Goal: Task Accomplishment & Management: Manage account settings

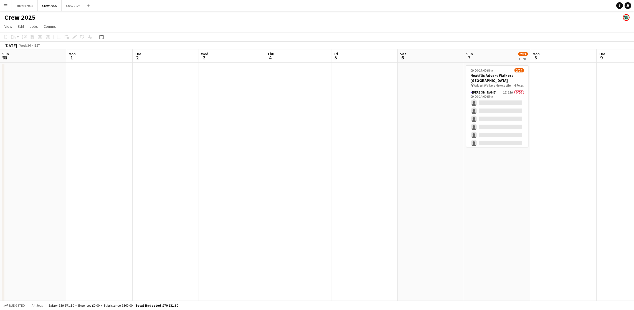
scroll to position [0, 177]
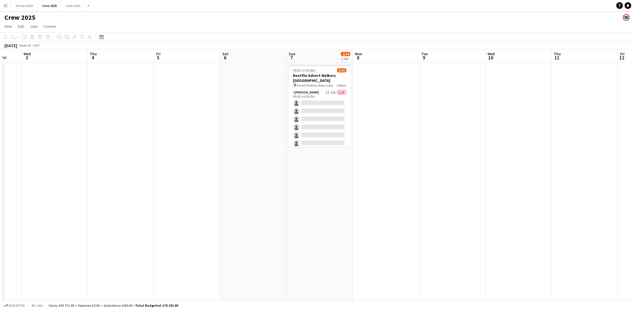
click at [411, 136] on app-date-cell at bounding box center [386, 238] width 66 height 350
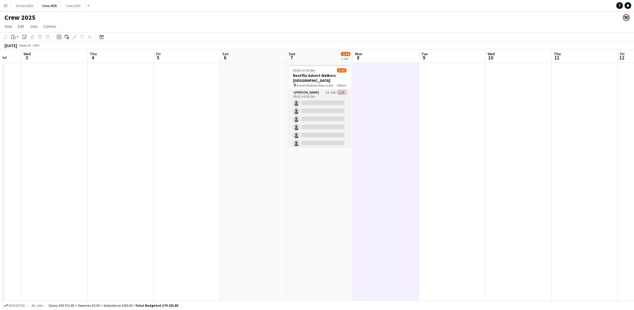
click at [315, 125] on app-card-role "[PERSON_NAME] 1I 11A 0/20 09:00-14:00 (5h) single-neutral-actions single-neutra…" at bounding box center [320, 175] width 62 height 172
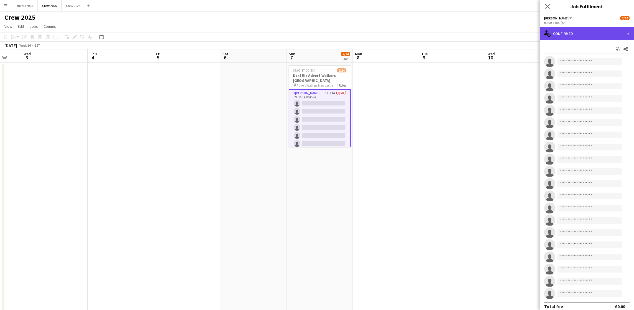
click at [580, 36] on div "single-neutral-actions-check-2 Confirmed" at bounding box center [586, 33] width 94 height 13
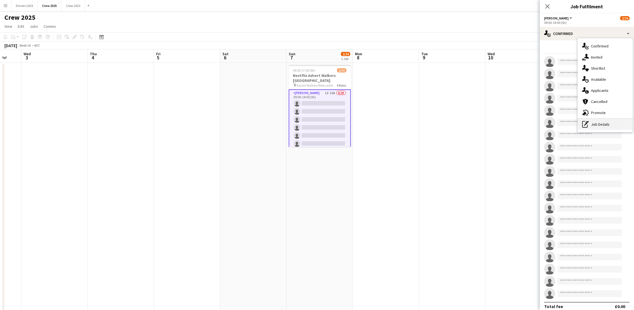
click at [608, 123] on div "pen-write Job Details" at bounding box center [604, 124] width 55 height 11
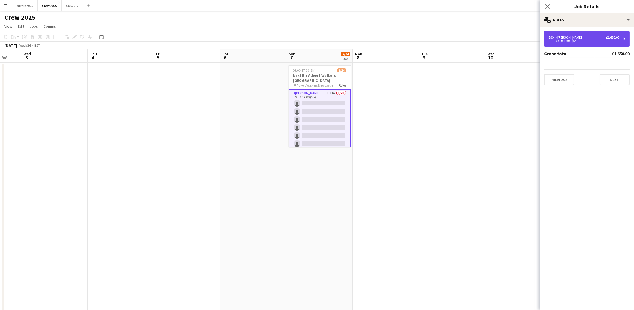
click at [576, 36] on div "[PERSON_NAME]" at bounding box center [569, 37] width 29 height 4
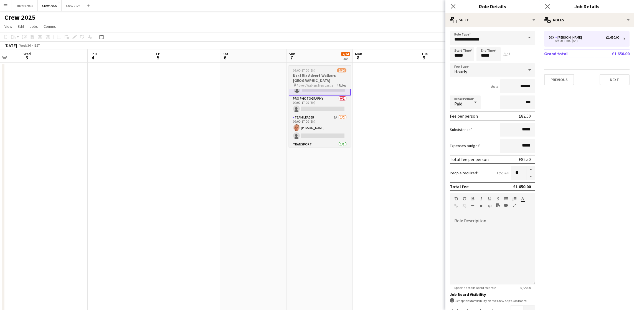
scroll to position [180, 0]
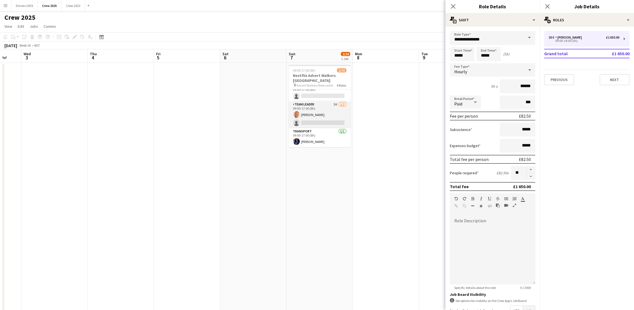
click at [322, 120] on app-card-role "Team Leader 5A [DATE] 09:00-17:00 (8h) [PERSON_NAME] single-neutral-actions" at bounding box center [320, 114] width 62 height 27
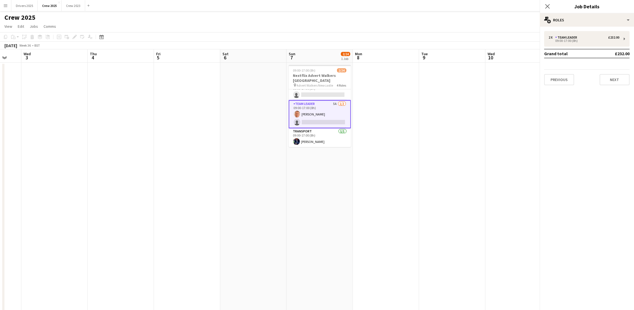
scroll to position [179, 0]
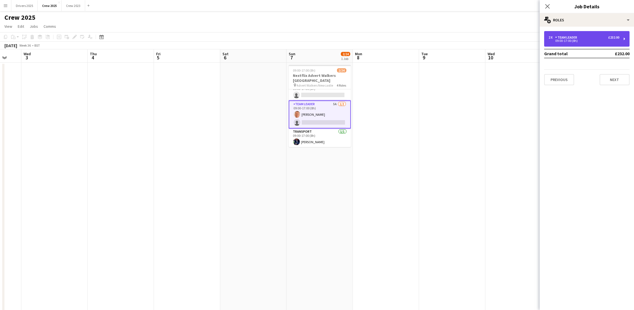
click at [586, 40] on div "09:00-17:00 (8h)" at bounding box center [583, 40] width 71 height 3
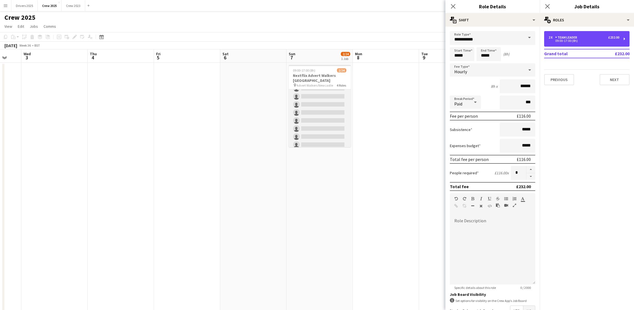
scroll to position [0, 0]
click at [307, 123] on app-card-role "[PERSON_NAME] 1I 11A 0/20 09:00-14:00 (5h) single-neutral-actions single-neutra…" at bounding box center [320, 175] width 62 height 172
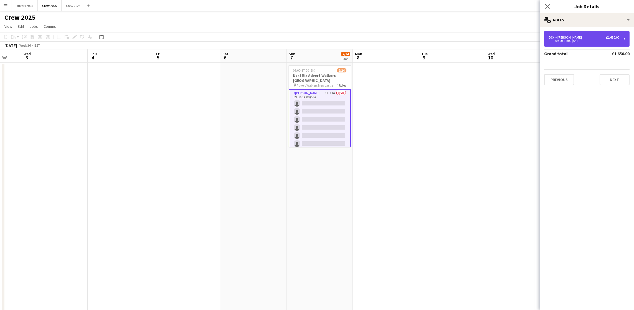
click at [591, 44] on div "20 x Advert Walkers £1 650.00 09:00-14:00 (5h)" at bounding box center [586, 39] width 85 height 16
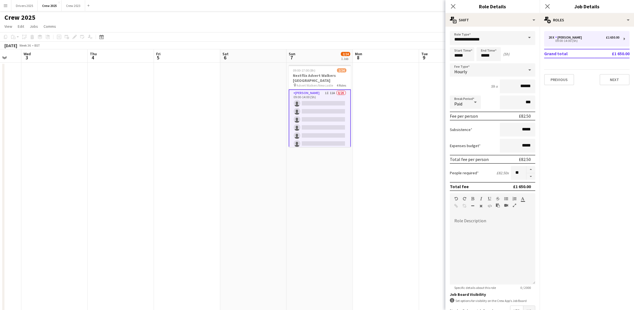
click at [486, 69] on div "Hourly" at bounding box center [487, 69] width 74 height 13
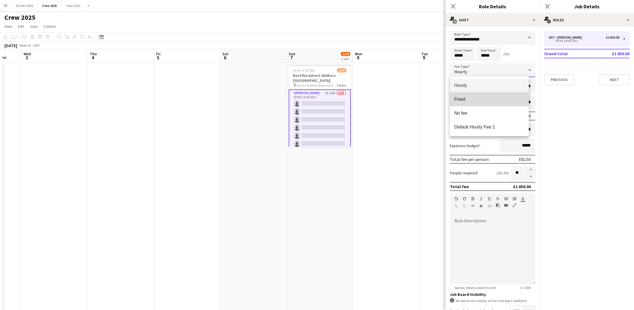
click at [477, 100] on span "Fixed" at bounding box center [489, 98] width 70 height 5
type input "*****"
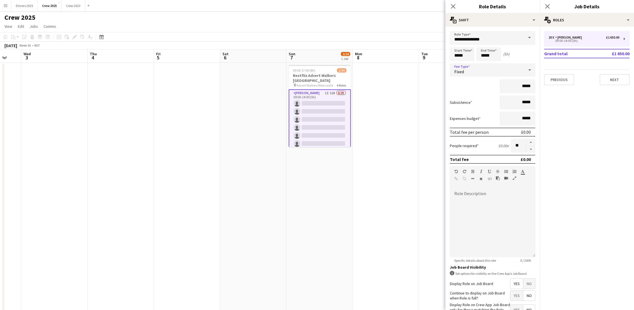
click at [483, 67] on div "Fixed" at bounding box center [487, 69] width 74 height 13
click at [477, 86] on span "Hourly" at bounding box center [489, 85] width 70 height 5
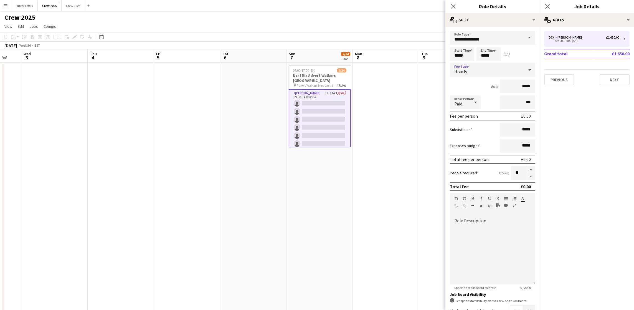
click at [470, 68] on div "Hourly" at bounding box center [487, 69] width 74 height 13
click at [470, 68] on div at bounding box center [317, 155] width 634 height 310
click at [414, 111] on app-date-cell at bounding box center [386, 238] width 66 height 350
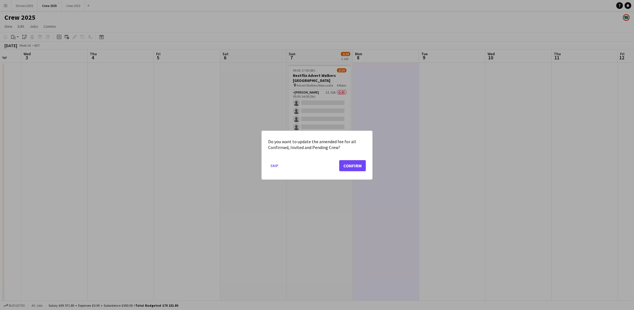
drag, startPoint x: 277, startPoint y: 166, endPoint x: 519, endPoint y: 134, distance: 244.6
click at [519, 134] on div "Do you want to update the amended fee for all Confirmed, Invited and Pending Cr…" at bounding box center [317, 155] width 634 height 310
click at [272, 167] on button "Skip" at bounding box center [274, 165] width 12 height 9
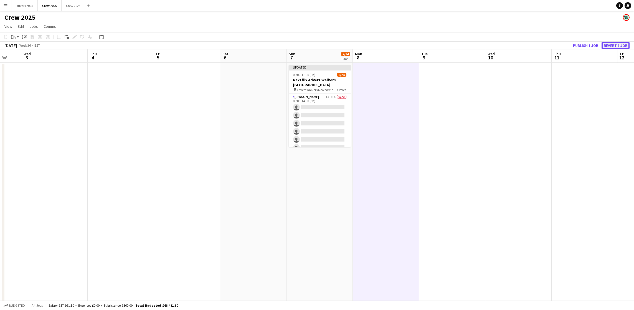
click at [618, 43] on button "Revert 1 job" at bounding box center [615, 45] width 28 height 7
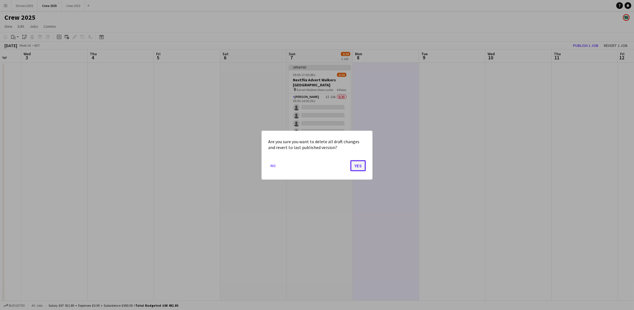
click at [364, 167] on button "Yes" at bounding box center [358, 165] width 16 height 11
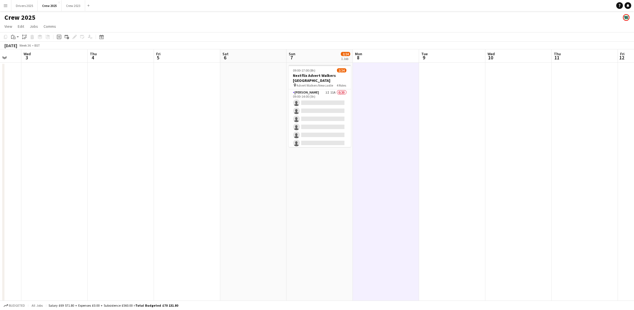
click at [375, 141] on app-date-cell at bounding box center [386, 238] width 66 height 350
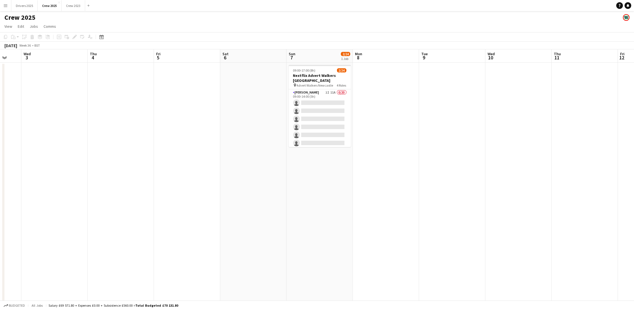
click at [373, 109] on app-date-cell at bounding box center [386, 238] width 66 height 350
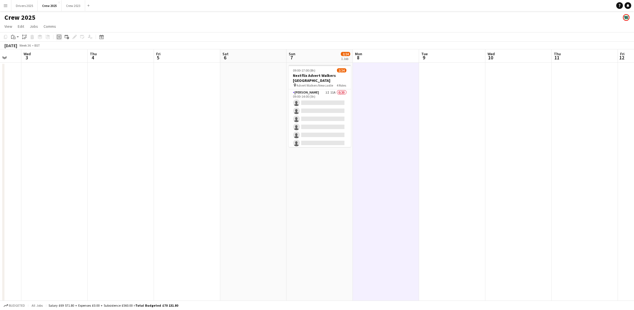
click at [56, 35] on div "Add job" at bounding box center [59, 37] width 7 height 7
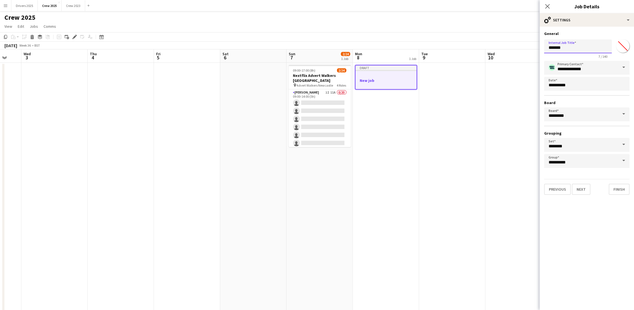
click at [580, 49] on input "*******" at bounding box center [578, 46] width 68 height 14
drag, startPoint x: 580, startPoint y: 47, endPoint x: 516, endPoint y: 43, distance: 63.4
click at [516, 43] on body "Menu Boards Boards Boards All jobs Status Workforce Workforce My Workforce Recr…" at bounding box center [317, 211] width 634 height 422
type input "******"
click at [580, 184] on button "Next" at bounding box center [581, 189] width 19 height 11
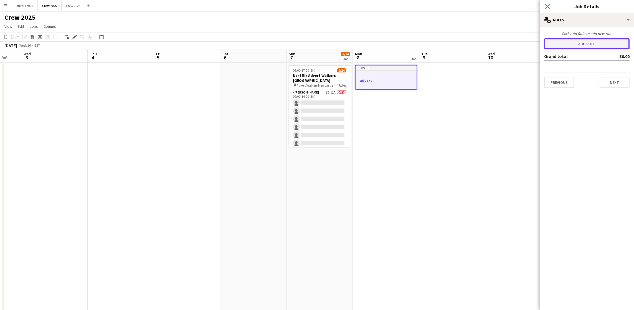
click at [584, 46] on button "Add role" at bounding box center [586, 43] width 85 height 11
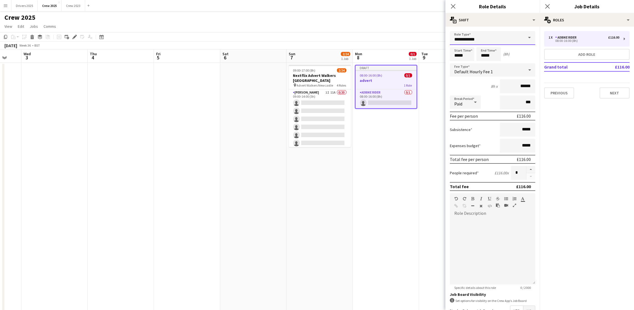
click at [500, 37] on input "**********" at bounding box center [492, 38] width 85 height 14
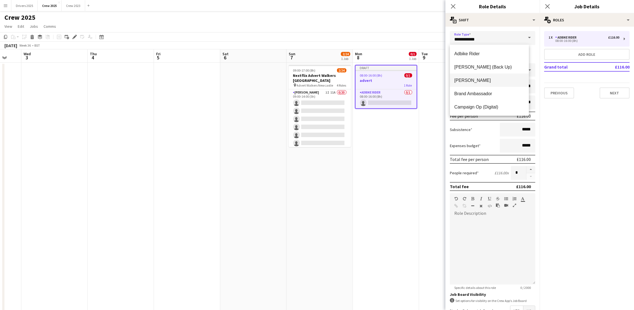
click at [500, 85] on mat-option "[PERSON_NAME]" at bounding box center [489, 79] width 79 height 13
type input "**********"
type input "******"
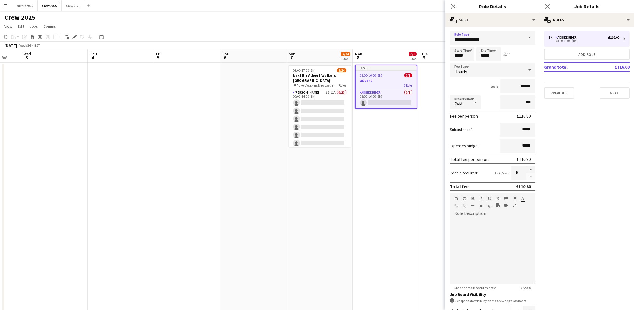
click at [389, 150] on app-date-cell "Draft 08:00-16:00 (8h) 0/1 advert 1 Role Adbike Rider 0/1 08:00-16:00 (8h) sing…" at bounding box center [386, 238] width 66 height 350
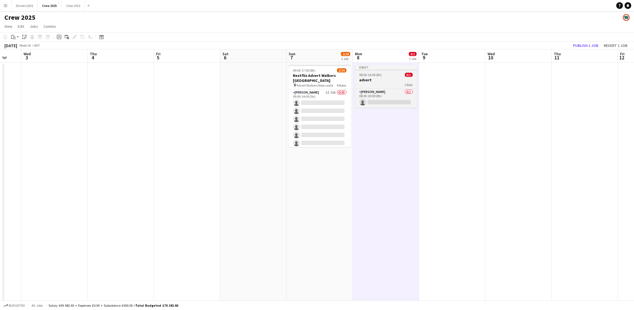
click at [376, 84] on div "1 Role" at bounding box center [386, 84] width 62 height 4
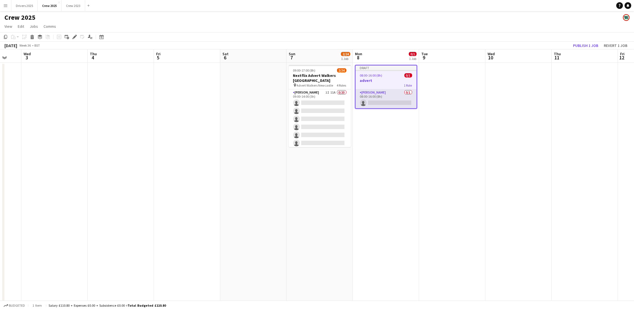
click at [378, 100] on app-card-role "Advert Walkers 0/1 08:00-16:00 (8h) single-neutral-actions" at bounding box center [385, 98] width 61 height 19
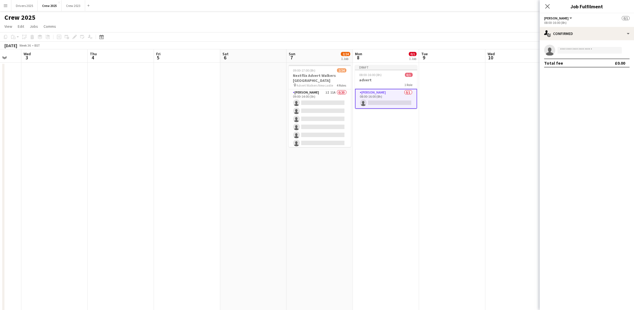
click at [453, 103] on app-date-cell at bounding box center [452, 238] width 66 height 350
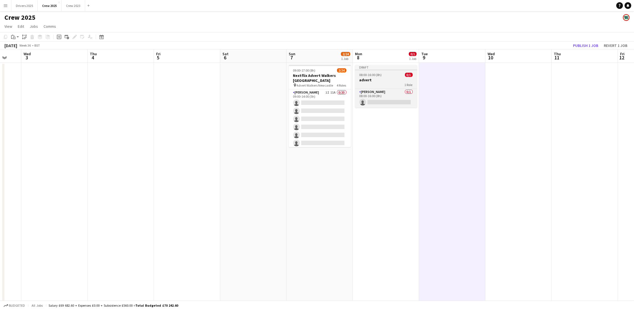
click at [380, 81] on h3 "advert" at bounding box center [386, 79] width 62 height 5
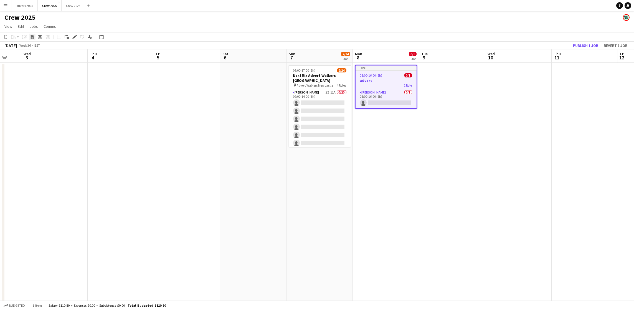
click at [33, 36] on icon "Delete" at bounding box center [32, 37] width 4 height 4
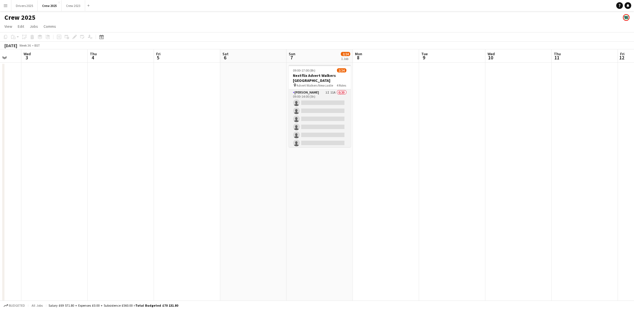
click at [305, 117] on app-card-role "[PERSON_NAME] 1I 11A 0/20 09:00-14:00 (5h) single-neutral-actions single-neutra…" at bounding box center [320, 175] width 62 height 172
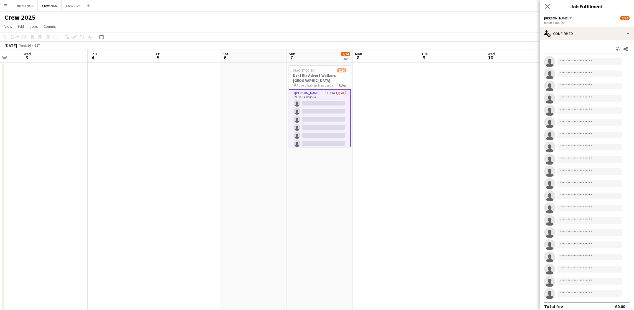
click at [404, 83] on app-date-cell at bounding box center [386, 238] width 66 height 350
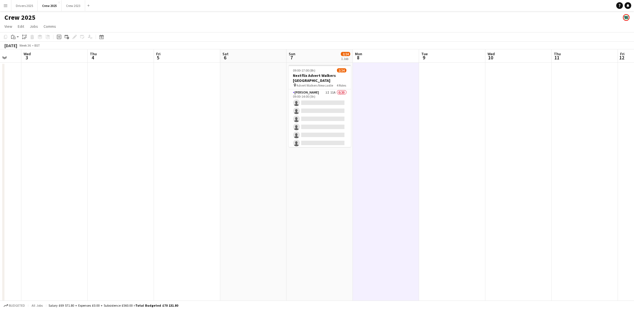
drag, startPoint x: 299, startPoint y: 70, endPoint x: 255, endPoint y: 82, distance: 44.9
click at [299, 70] on span "09:00-17:00 (8h)" at bounding box center [304, 70] width 22 height 4
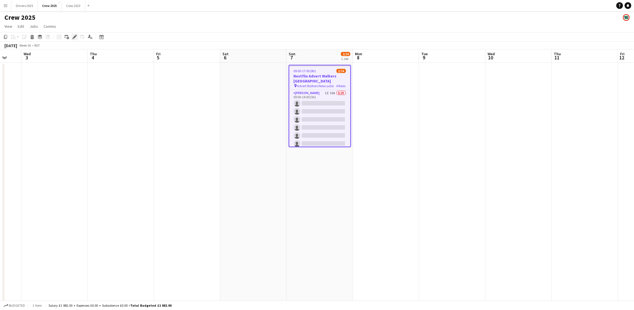
click at [73, 37] on icon at bounding box center [74, 36] width 3 height 3
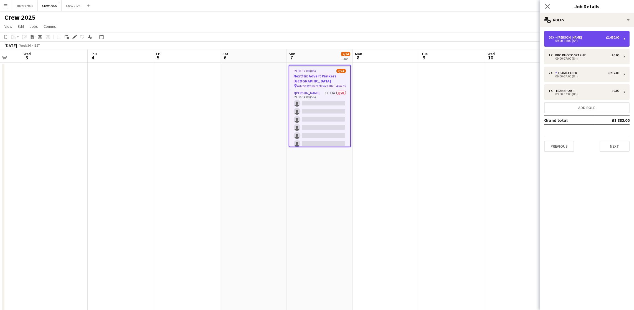
click at [578, 38] on div "[PERSON_NAME]" at bounding box center [569, 37] width 29 height 4
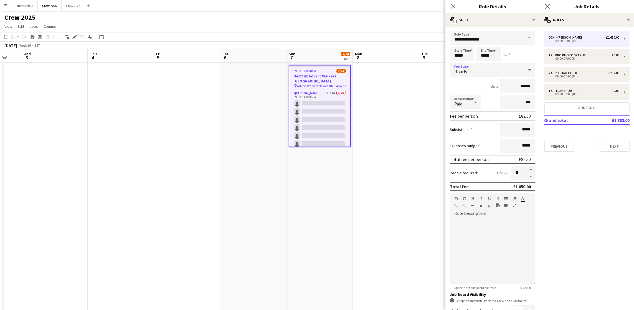
click at [502, 72] on div "Hourly" at bounding box center [487, 69] width 74 height 13
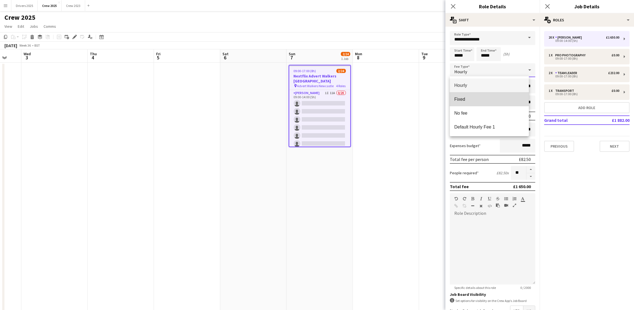
click at [464, 98] on span "Fixed" at bounding box center [489, 98] width 70 height 5
type input "*****"
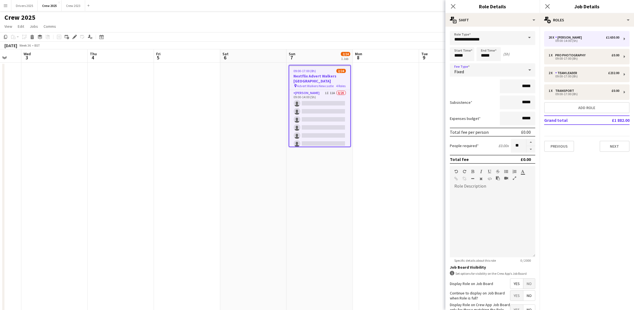
click at [482, 65] on div "Fixed" at bounding box center [487, 69] width 74 height 13
click at [480, 83] on span "Hourly" at bounding box center [489, 85] width 70 height 5
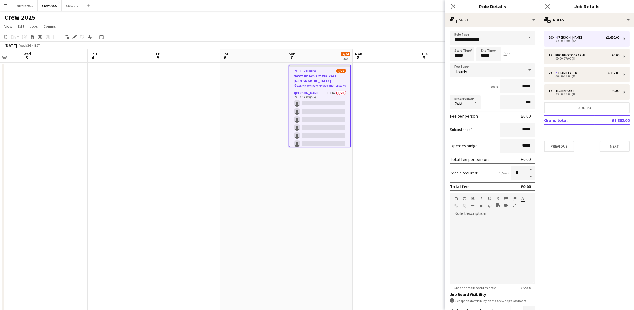
drag, startPoint x: 526, startPoint y: 84, endPoint x: 515, endPoint y: 84, distance: 10.8
click at [515, 84] on input "*****" at bounding box center [517, 86] width 35 height 14
click at [315, 115] on app-card-role "Team Leader 5A [DATE] 09:00-17:00 (8h) [PERSON_NAME] single-neutral-actions" at bounding box center [319, 114] width 61 height 27
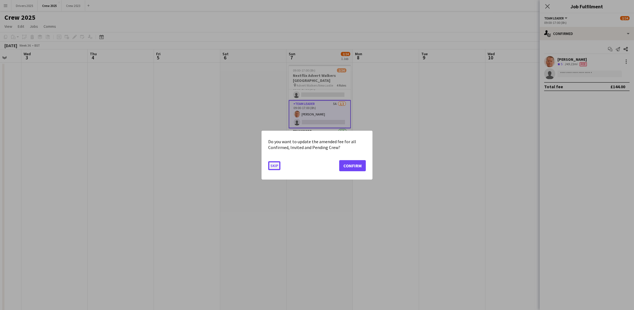
click at [276, 164] on button "Skip" at bounding box center [274, 165] width 12 height 9
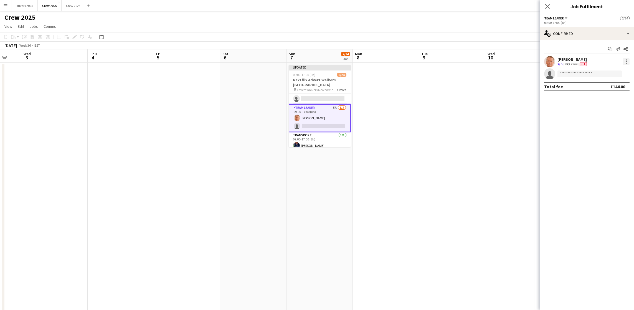
click at [626, 61] on div at bounding box center [625, 61] width 1 height 1
click at [599, 70] on span "Edit fee" at bounding box center [597, 71] width 15 height 5
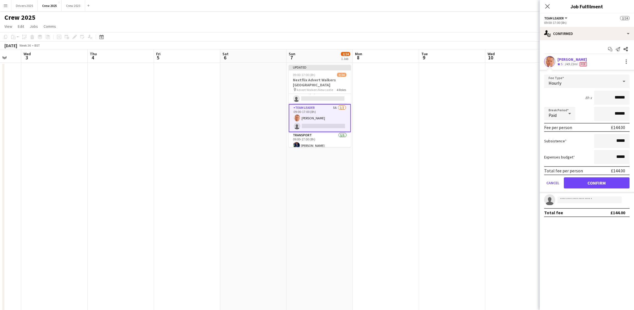
click at [437, 119] on app-date-cell at bounding box center [452, 238] width 66 height 350
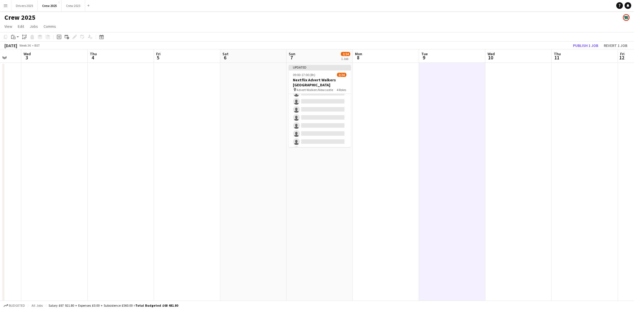
scroll to position [0, 0]
click at [307, 125] on app-card-role "[PERSON_NAME] 1I 11A 0/20 09:00-14:00 (5h) single-neutral-actions single-neutra…" at bounding box center [320, 180] width 62 height 172
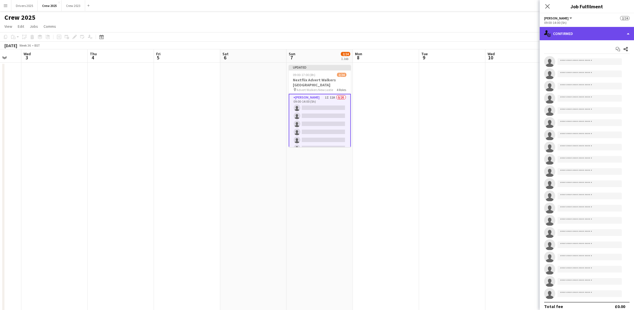
click at [587, 36] on div "single-neutral-actions-check-2 Confirmed" at bounding box center [586, 33] width 94 height 13
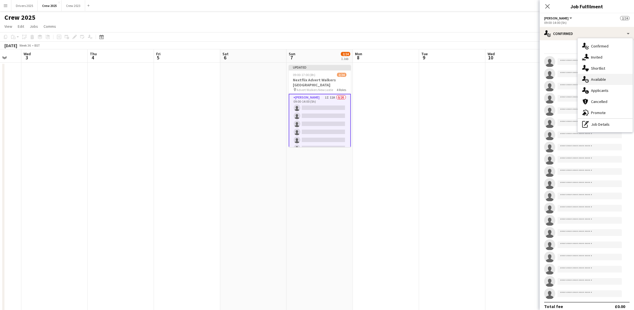
click at [605, 78] on div "single-neutral-actions-upload Available" at bounding box center [604, 79] width 55 height 11
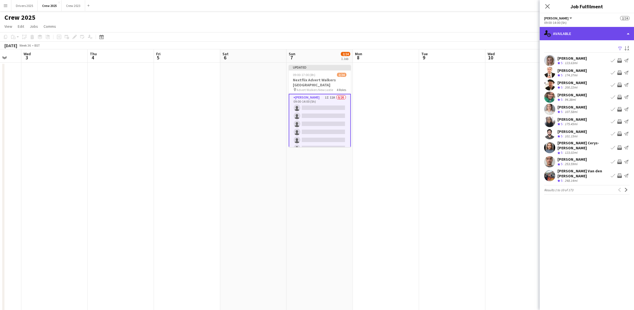
click at [580, 36] on div "single-neutral-actions-upload Available" at bounding box center [586, 33] width 94 height 13
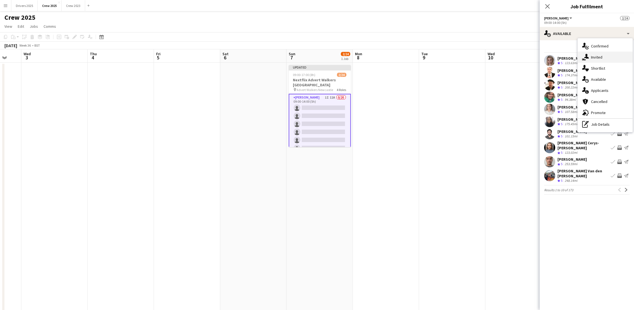
click at [595, 53] on div "single-neutral-actions-share-1 Invited" at bounding box center [604, 57] width 55 height 11
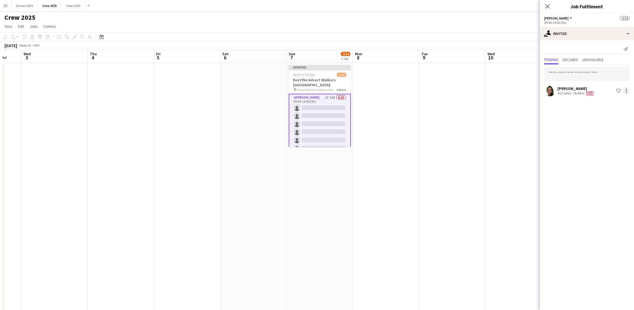
click at [625, 92] on div at bounding box center [626, 90] width 7 height 7
click at [607, 100] on span "Edit fee" at bounding box center [608, 100] width 33 height 5
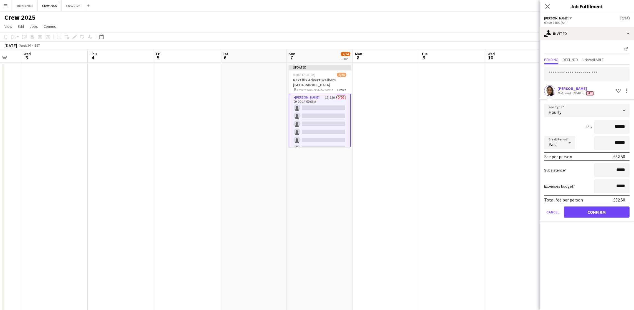
click at [438, 120] on app-date-cell at bounding box center [452, 238] width 66 height 350
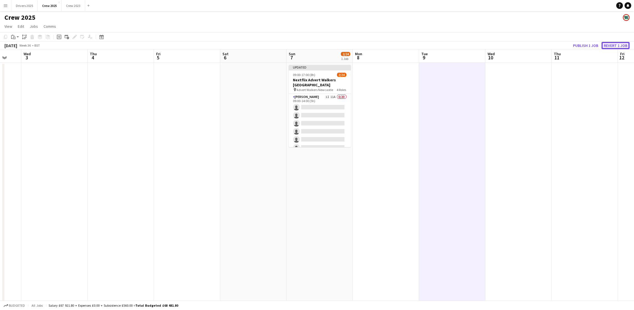
click at [626, 45] on button "Revert 1 job" at bounding box center [615, 45] width 28 height 7
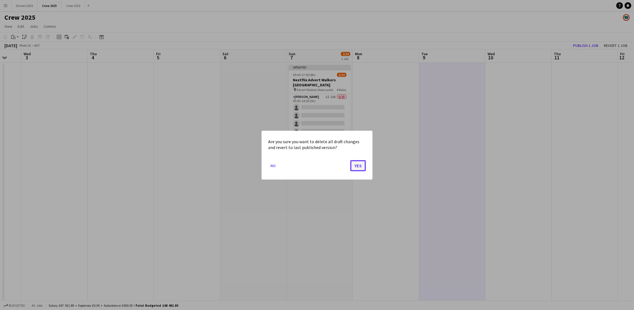
click at [354, 166] on button "Yes" at bounding box center [358, 165] width 16 height 11
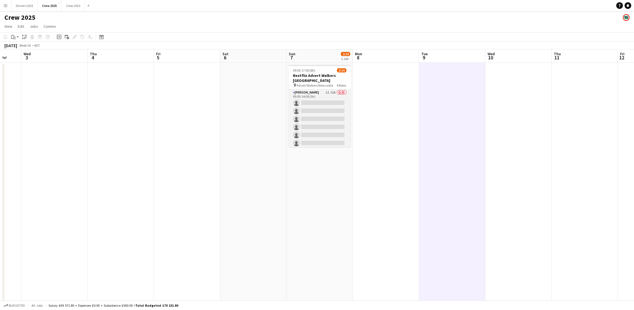
click at [310, 124] on app-card-role "[PERSON_NAME] 1I 11A 0/20 09:00-14:00 (5h) single-neutral-actions single-neutra…" at bounding box center [320, 175] width 62 height 172
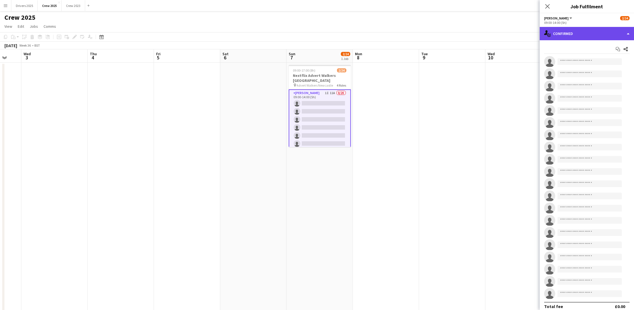
click at [591, 37] on div "single-neutral-actions-check-2 Confirmed" at bounding box center [586, 33] width 94 height 13
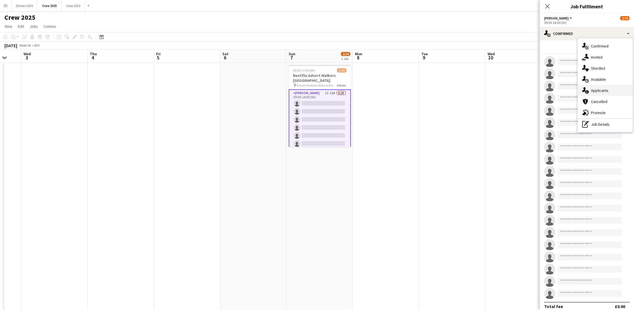
click at [601, 87] on div "single-neutral-actions-information Applicants" at bounding box center [604, 90] width 55 height 11
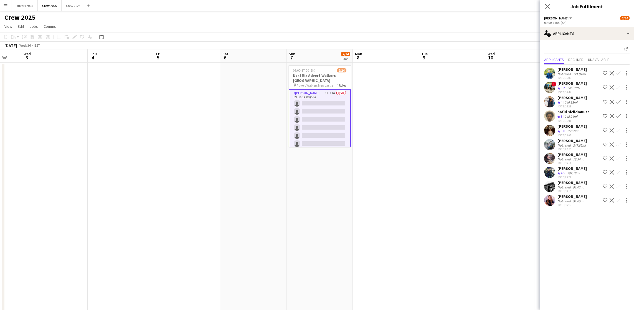
click at [490, 90] on app-date-cell at bounding box center [518, 238] width 66 height 350
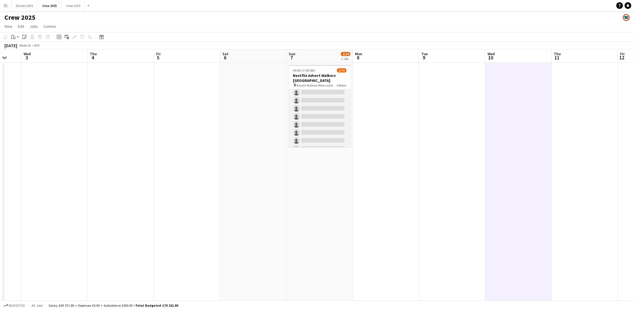
scroll to position [166, 0]
click at [311, 126] on app-card-role "Team Leader 5A [DATE] 09:00-17:00 (8h) [PERSON_NAME] single-neutral-actions" at bounding box center [320, 126] width 62 height 27
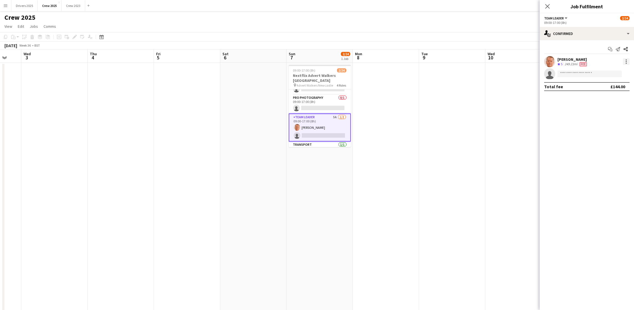
click at [627, 63] on div at bounding box center [626, 61] width 7 height 7
click at [611, 73] on span "Edit fee" at bounding box center [607, 71] width 34 height 5
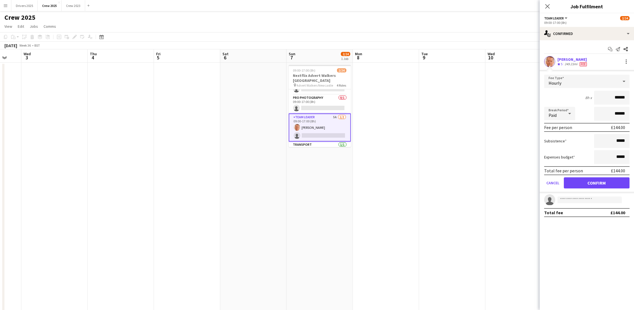
click at [314, 119] on app-card-role "Team Leader 5A [DATE] 09:00-17:00 (8h) [PERSON_NAME] single-neutral-actions" at bounding box center [320, 127] width 62 height 28
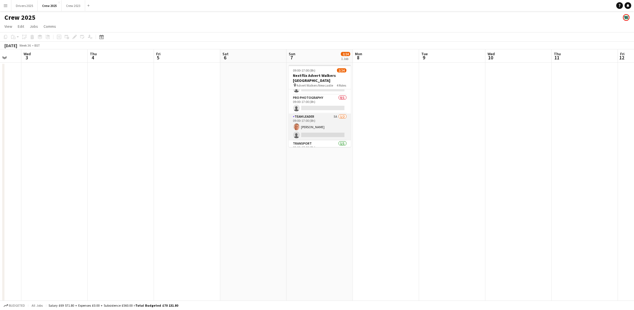
click at [306, 118] on app-card-role "Team Leader 5A [DATE] 09:00-17:00 (8h) [PERSON_NAME] single-neutral-actions" at bounding box center [320, 126] width 62 height 27
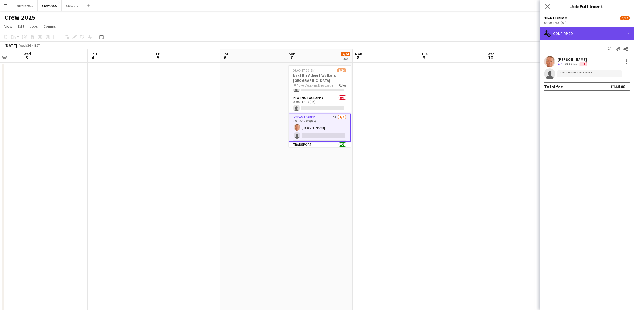
click at [568, 29] on div "single-neutral-actions-check-2 Confirmed" at bounding box center [586, 33] width 94 height 13
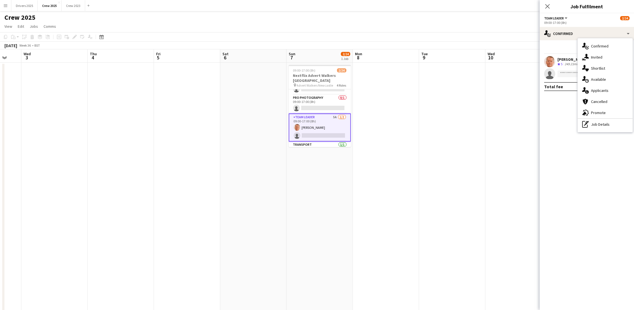
click at [441, 120] on app-date-cell at bounding box center [452, 238] width 66 height 350
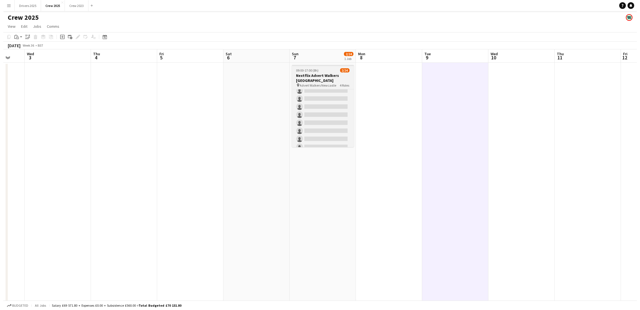
scroll to position [83, 0]
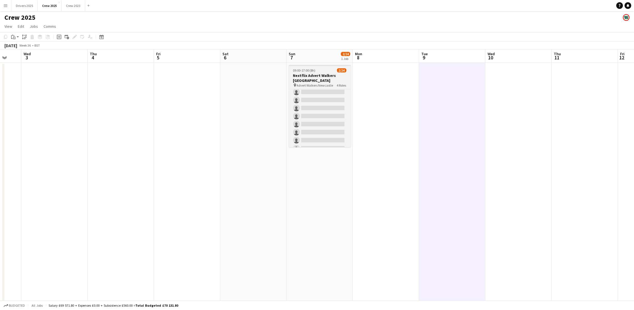
click at [307, 77] on h3 "Nextflix Advert Walkers [GEOGRAPHIC_DATA]" at bounding box center [320, 78] width 62 height 10
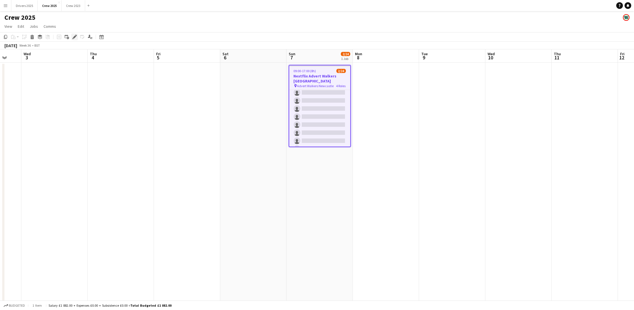
click at [73, 38] on icon "Edit" at bounding box center [74, 37] width 4 height 4
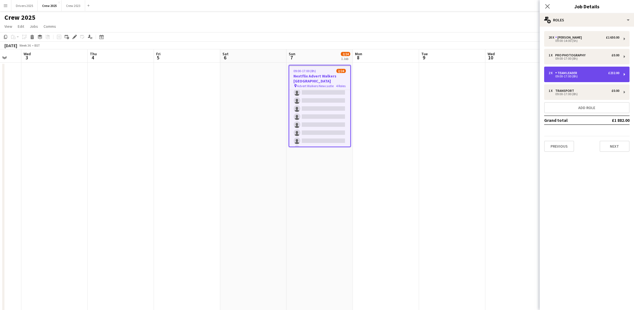
click at [580, 78] on div "2 x Team Leader £232.00 09:00-17:00 (8h)" at bounding box center [586, 75] width 85 height 16
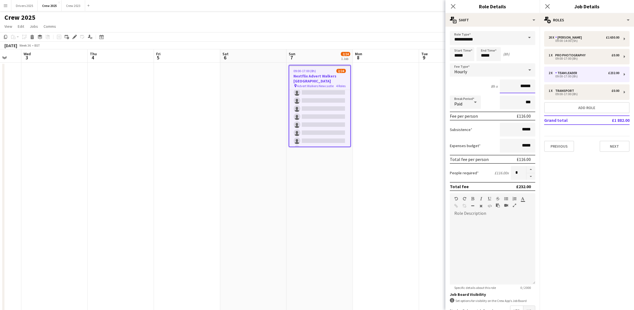
drag, startPoint x: 525, startPoint y: 85, endPoint x: 515, endPoint y: 85, distance: 9.4
click at [515, 85] on input "******" at bounding box center [517, 86] width 35 height 14
type input "******"
click at [586, 55] on div "Pro Photography" at bounding box center [571, 55] width 32 height 4
type input "**********"
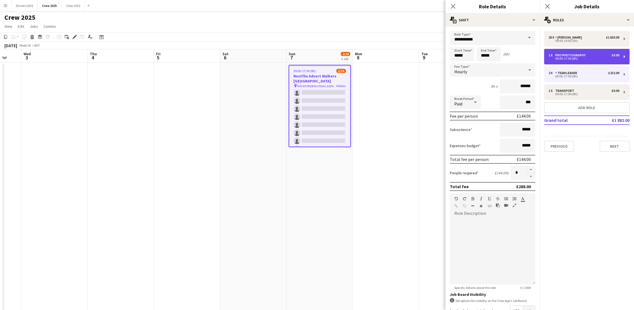
type input "*****"
type input "*"
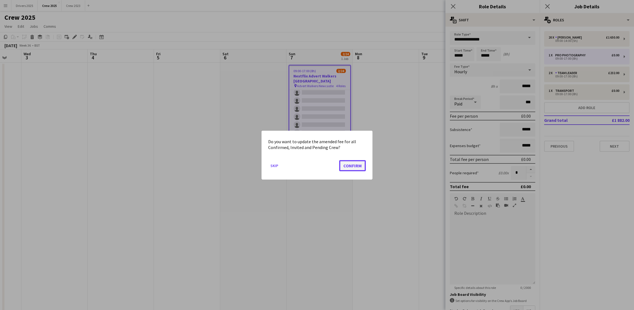
click at [350, 166] on button "Confirm" at bounding box center [352, 165] width 27 height 11
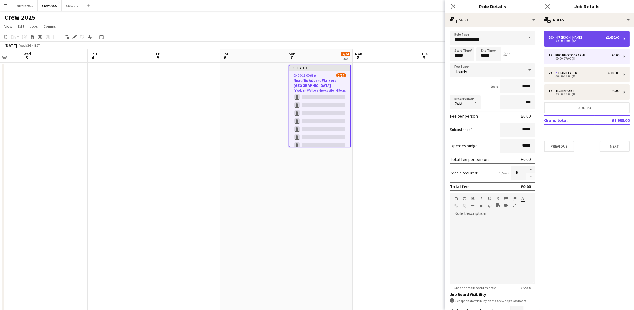
click at [569, 36] on div "[PERSON_NAME]" at bounding box center [569, 37] width 29 height 4
type input "**********"
type input "*****"
type input "******"
type input "**"
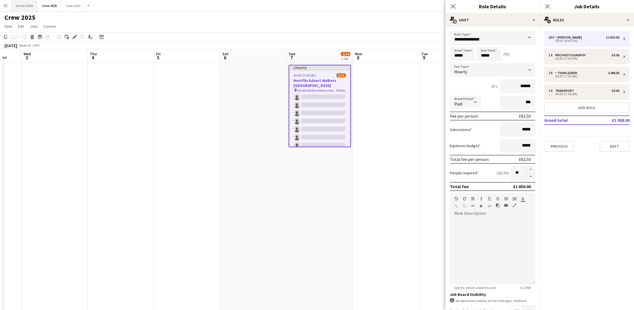
click at [26, 10] on button "Drivers 2025 Close" at bounding box center [24, 5] width 26 height 11
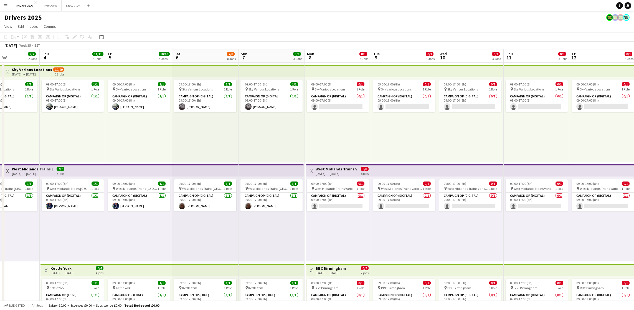
scroll to position [0, 159]
drag, startPoint x: 483, startPoint y: 197, endPoint x: 15, endPoint y: 217, distance: 468.6
